Goal: Register for event/course

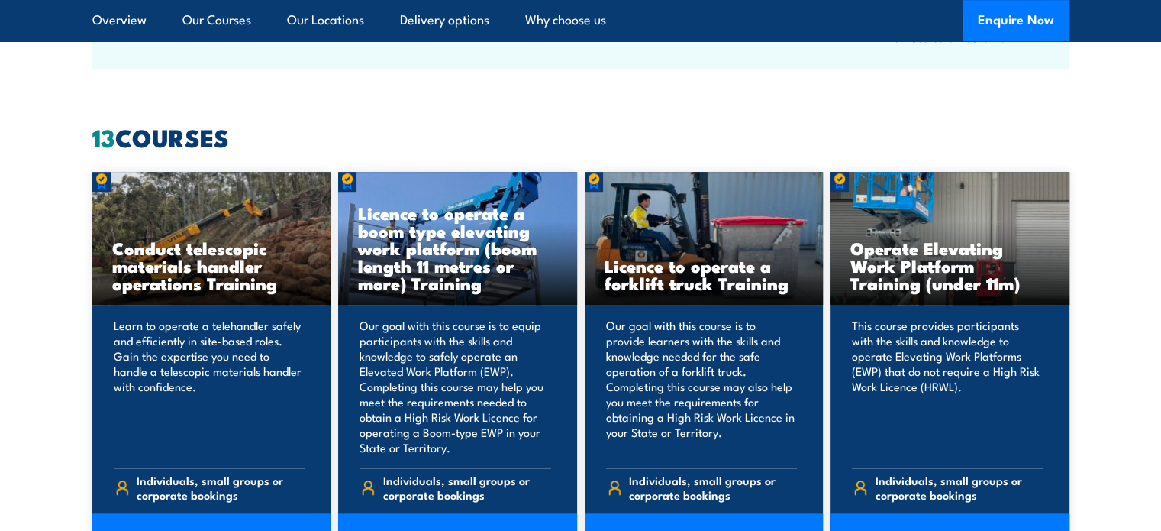
scroll to position [1222, 0]
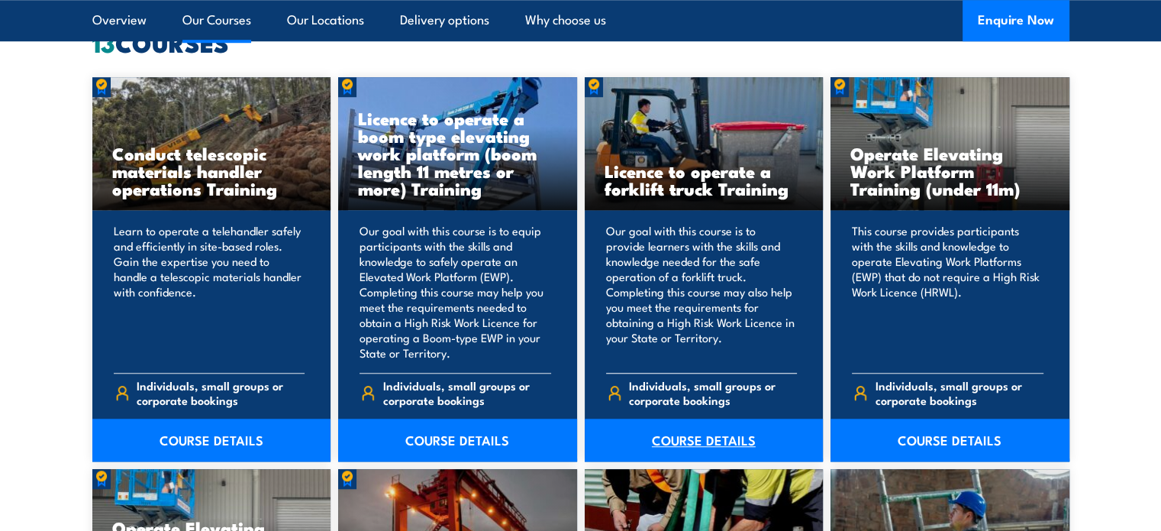
click at [675, 435] on link "COURSE DETAILS" at bounding box center [704, 439] width 239 height 43
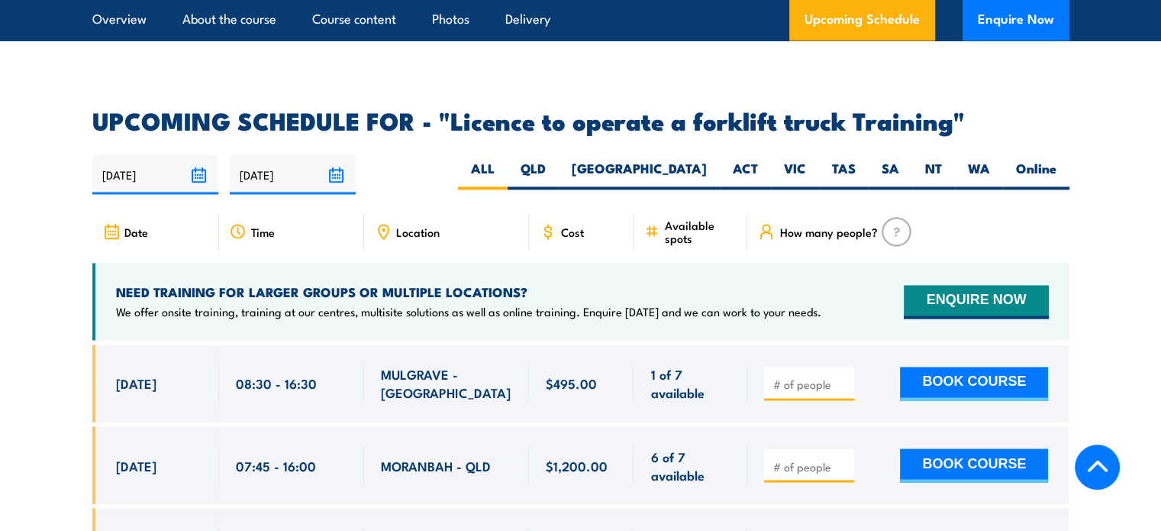
scroll to position [2443, 0]
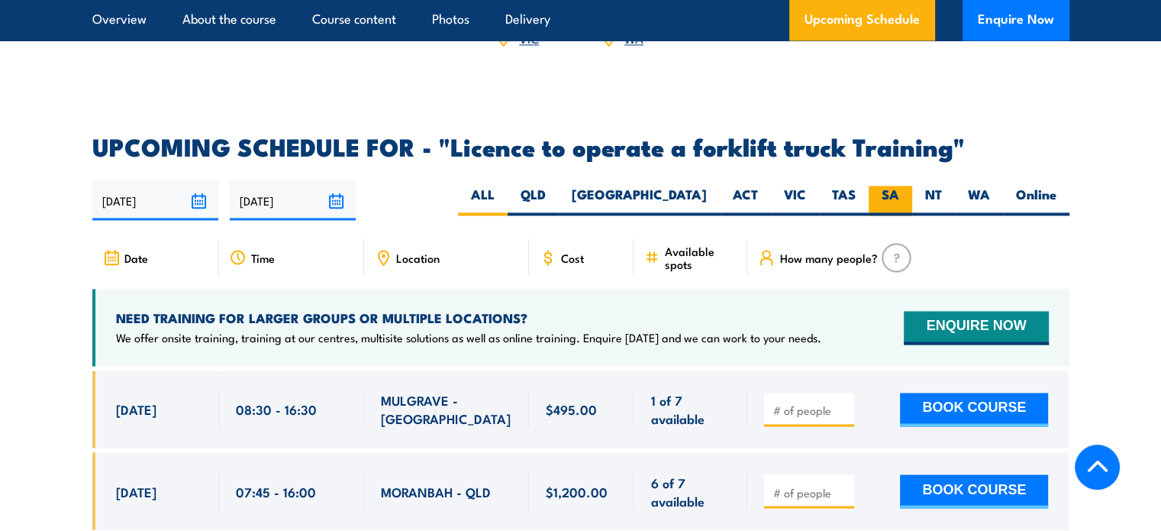
click at [887, 186] on label "SA" at bounding box center [891, 201] width 44 height 30
click at [899, 186] on input "SA" at bounding box center [904, 191] width 10 height 10
radio input "true"
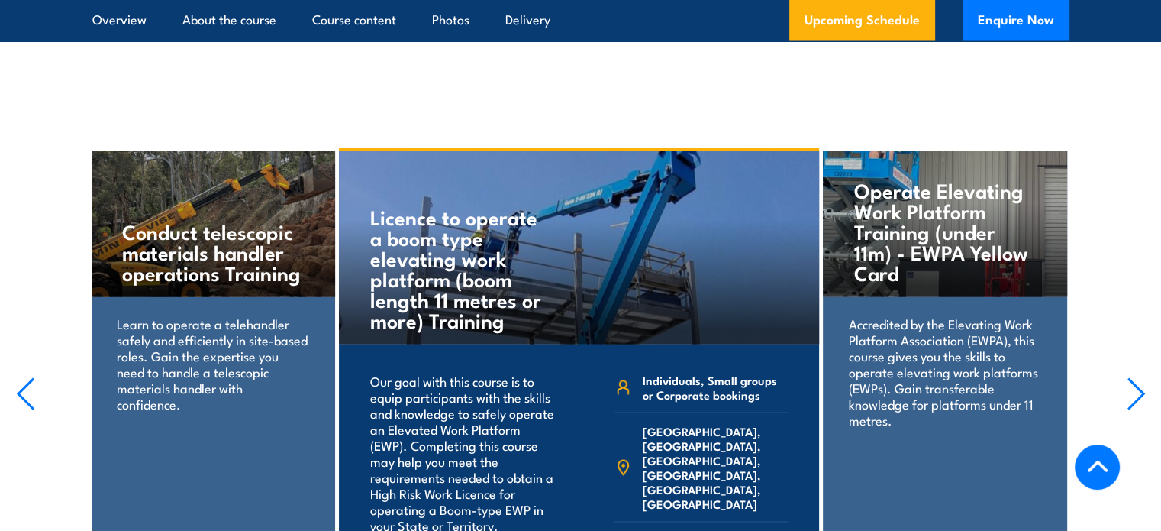
scroll to position [2937, 0]
